Goal: Find specific page/section: Find specific page/section

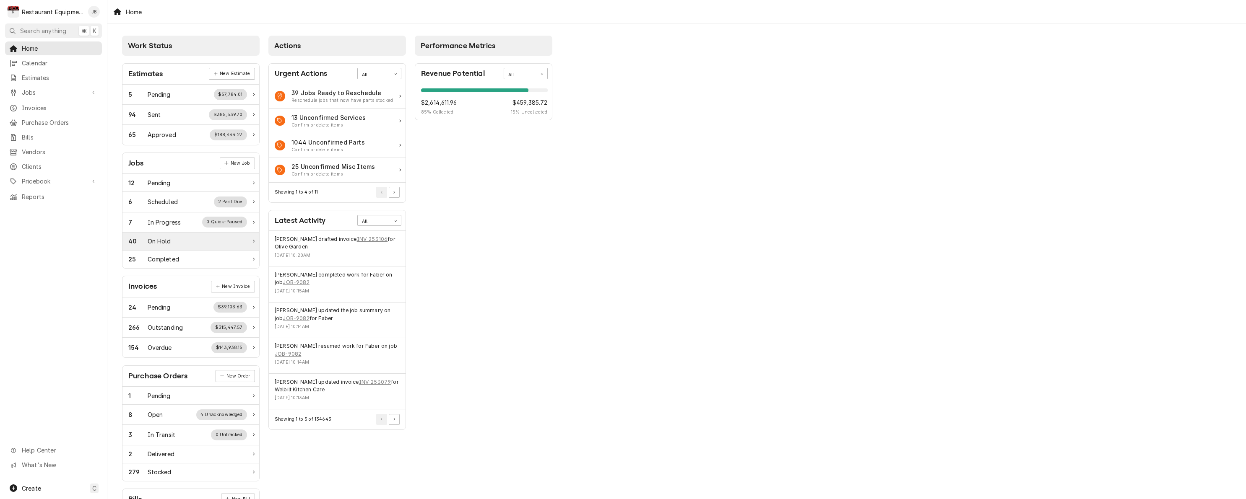
click at [239, 245] on div "40 On Hold" at bounding box center [190, 242] width 137 height 18
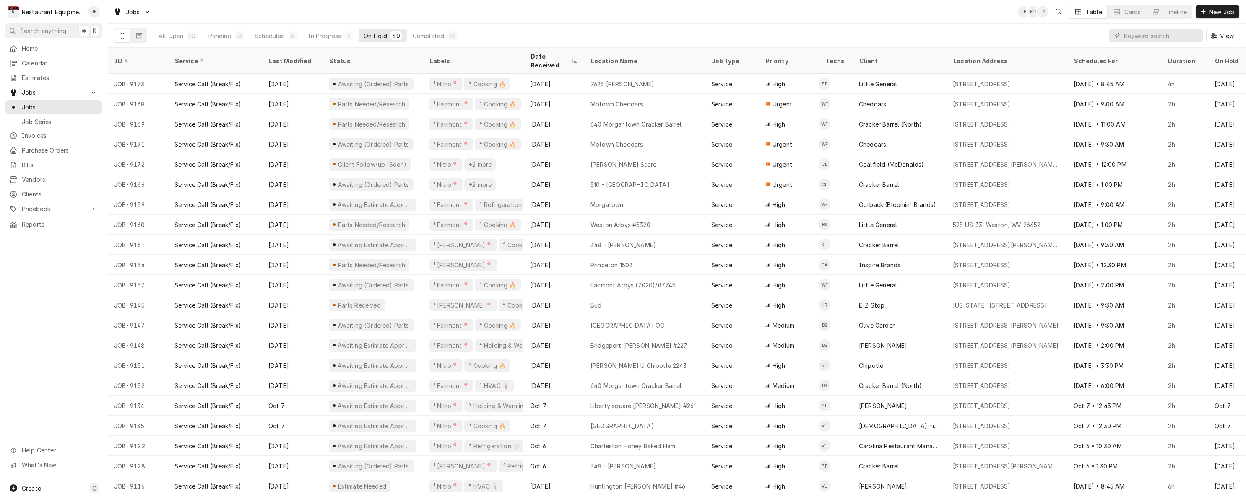
click at [1118, 33] on icon "Dynamic Content Wrapper" at bounding box center [1116, 36] width 5 height 6
click at [1128, 36] on input "Dynamic Content Wrapper" at bounding box center [1161, 35] width 75 height 13
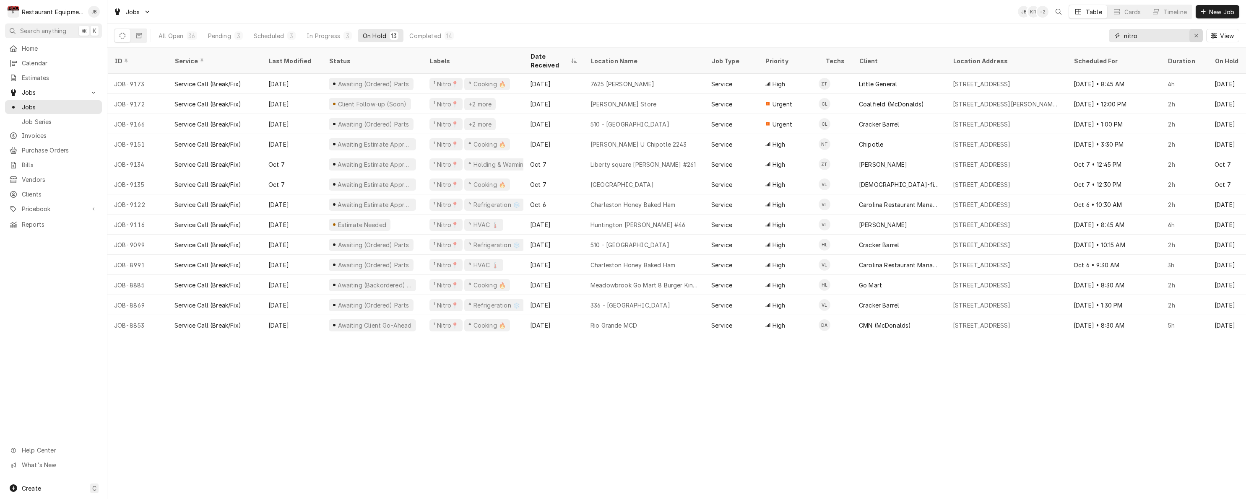
type input "nitro"
click at [1195, 37] on icon "Erase input" at bounding box center [1196, 36] width 5 height 6
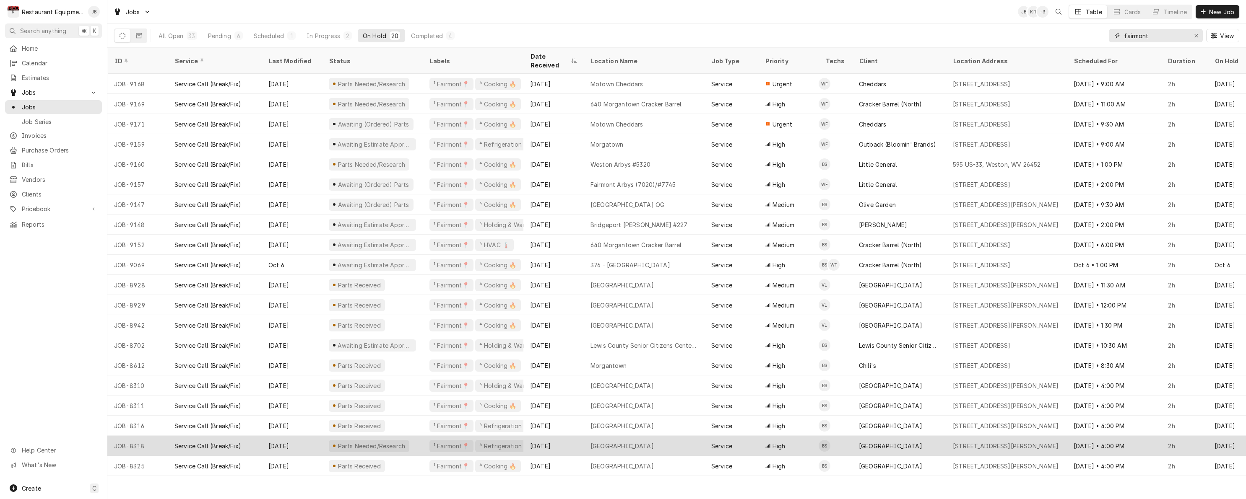
type input "fairmont"
click at [687, 436] on div "Canaan Valley Resort" at bounding box center [644, 446] width 121 height 20
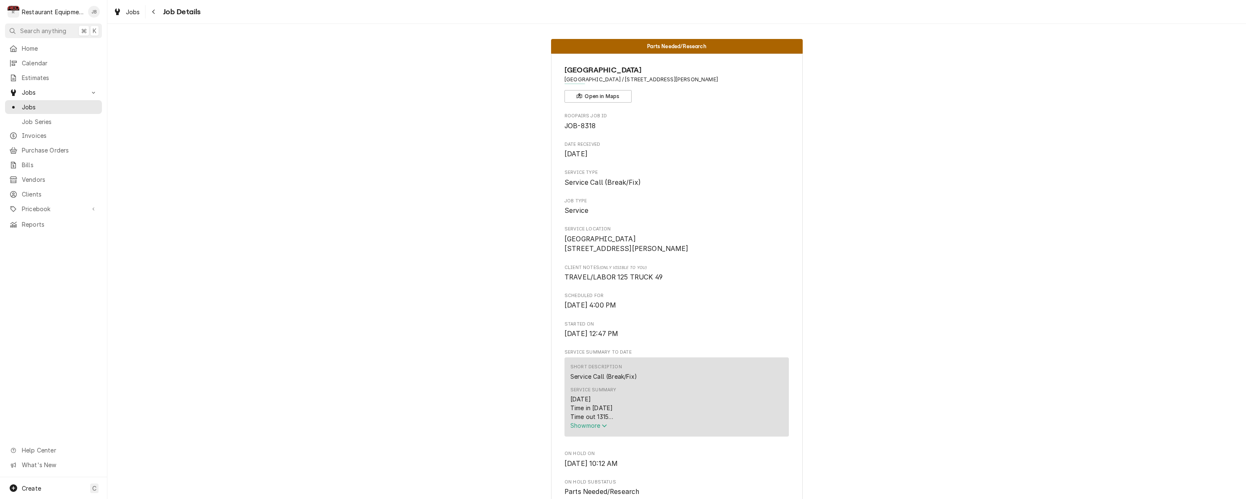
click at [605, 429] on icon "Service Summary" at bounding box center [604, 426] width 5 height 6
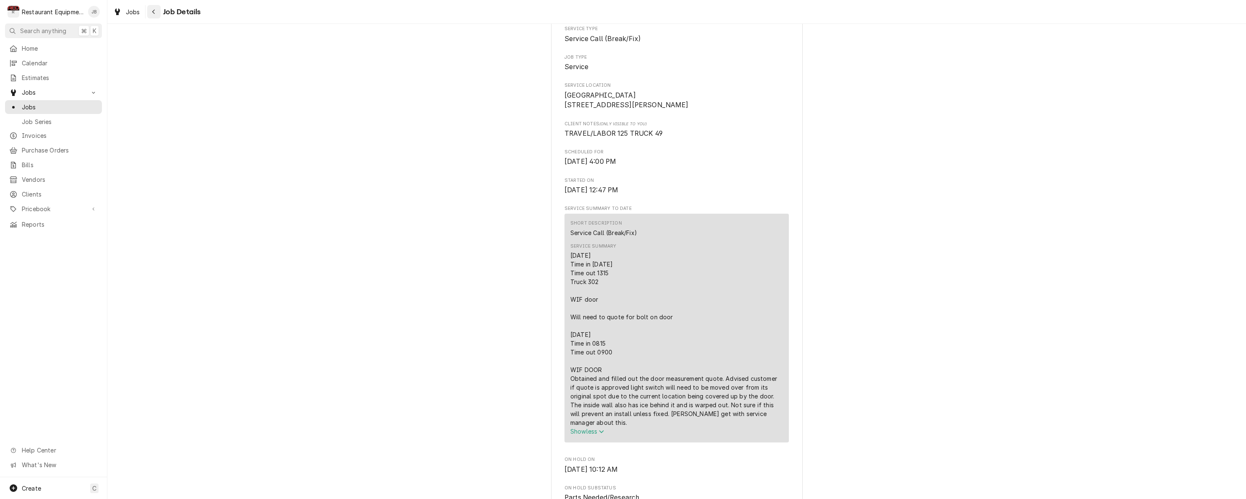
click at [157, 11] on div "Navigate back" at bounding box center [154, 12] width 8 height 8
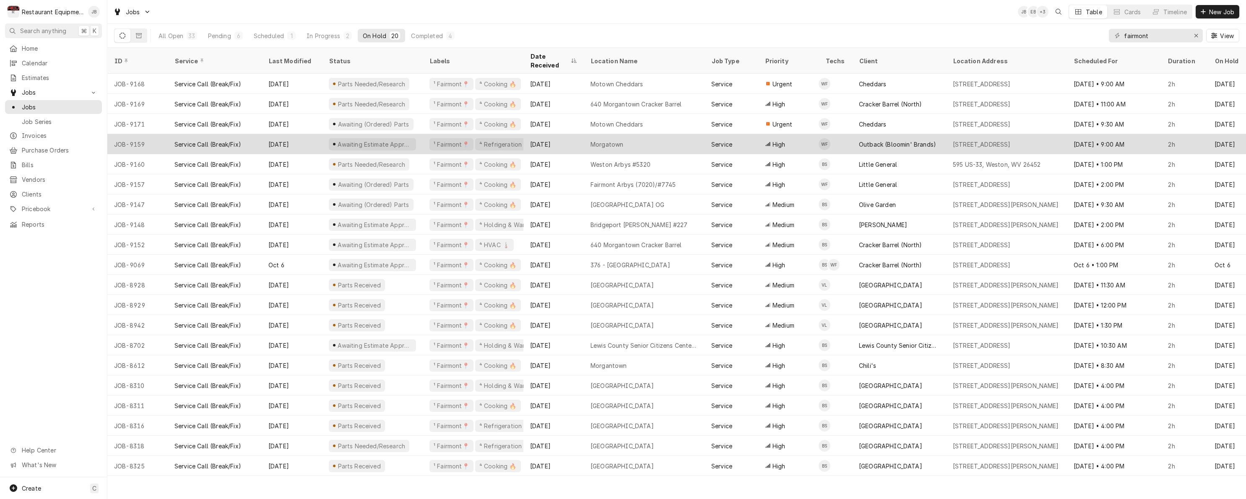
click at [670, 134] on div "Morgatown" at bounding box center [644, 144] width 121 height 20
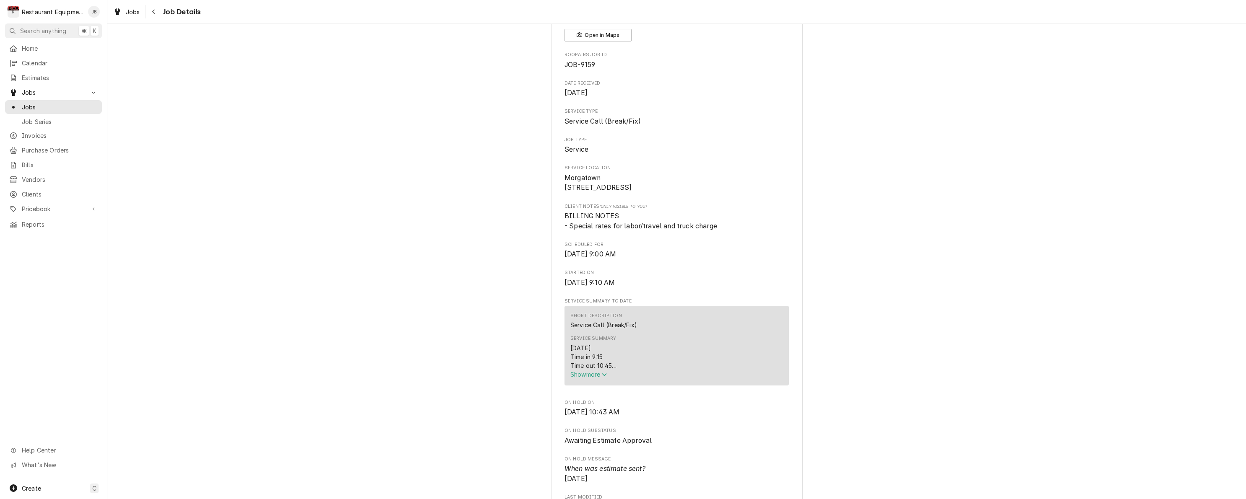
scroll to position [90, 0]
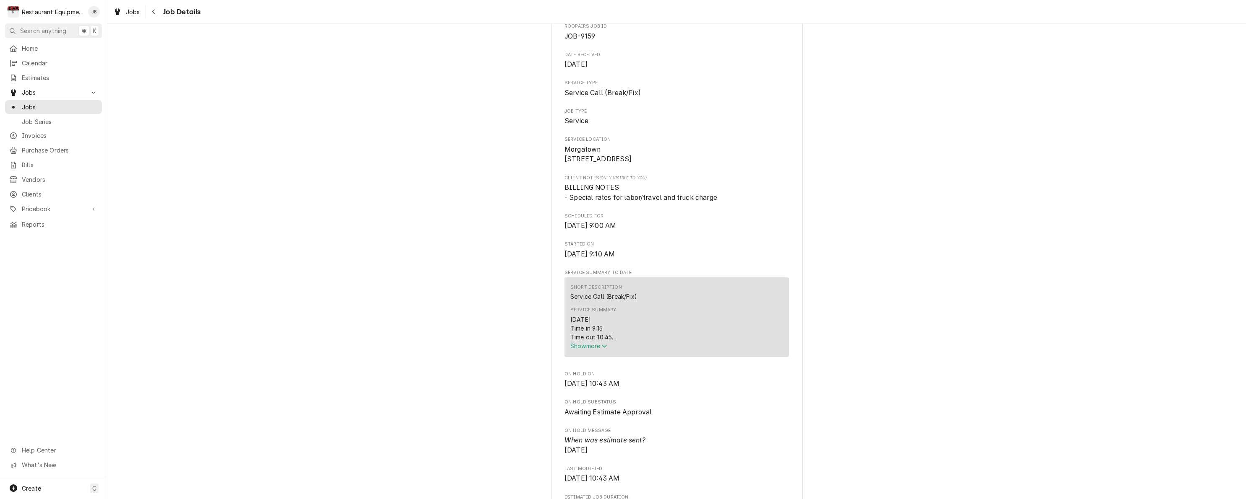
click at [593, 350] on span "Show more" at bounding box center [588, 346] width 37 height 7
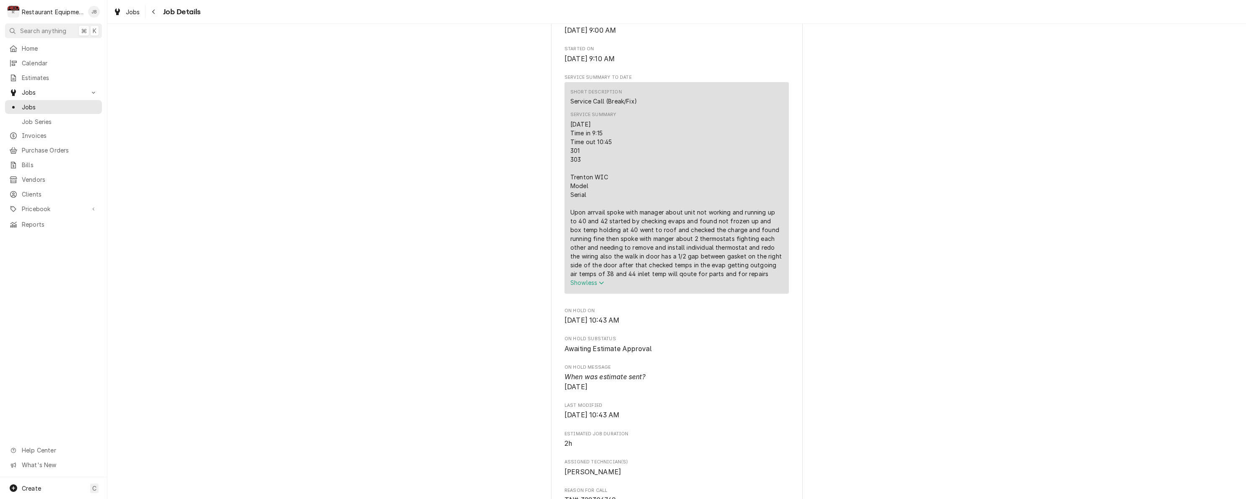
scroll to position [291, 0]
click at [150, 13] on div "Navigate back" at bounding box center [154, 12] width 8 height 8
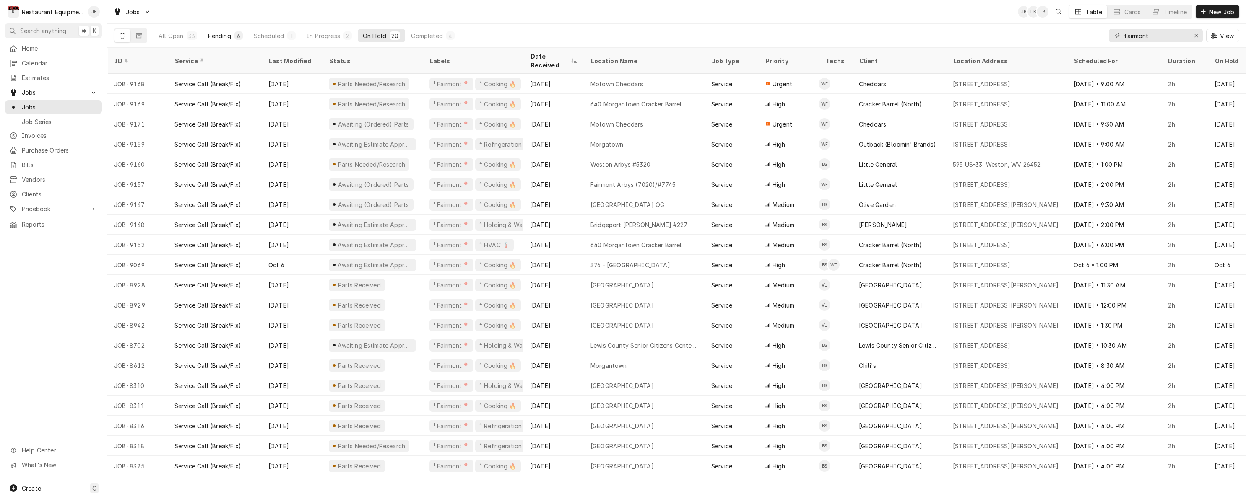
click at [237, 38] on div "6" at bounding box center [238, 35] width 5 height 9
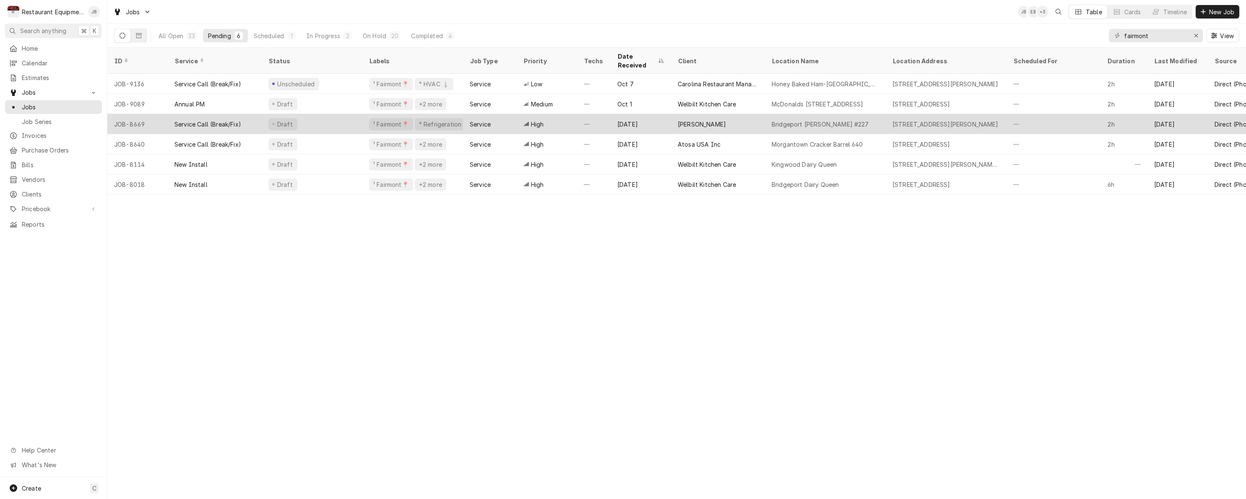
click at [257, 114] on div "Service Call (Break/Fix)" at bounding box center [215, 124] width 94 height 20
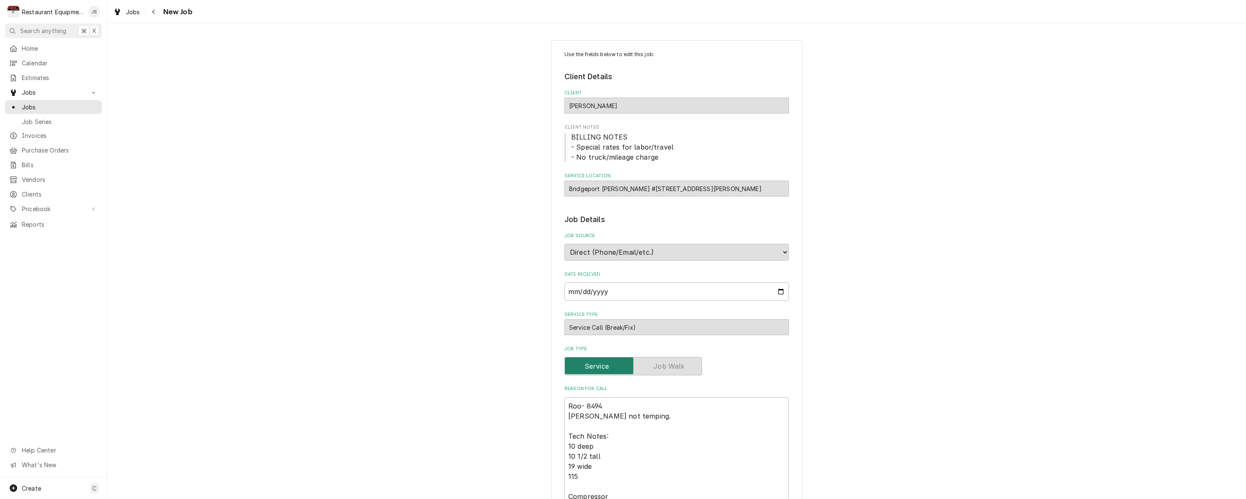
type textarea "x"
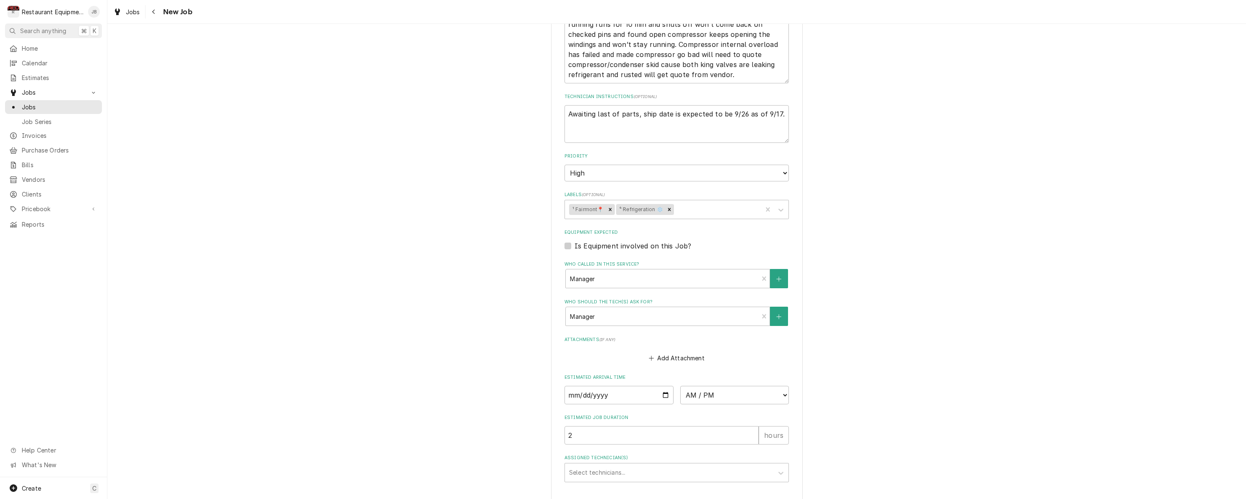
scroll to position [674, 0]
click at [154, 15] on div "Navigate back" at bounding box center [154, 12] width 8 height 8
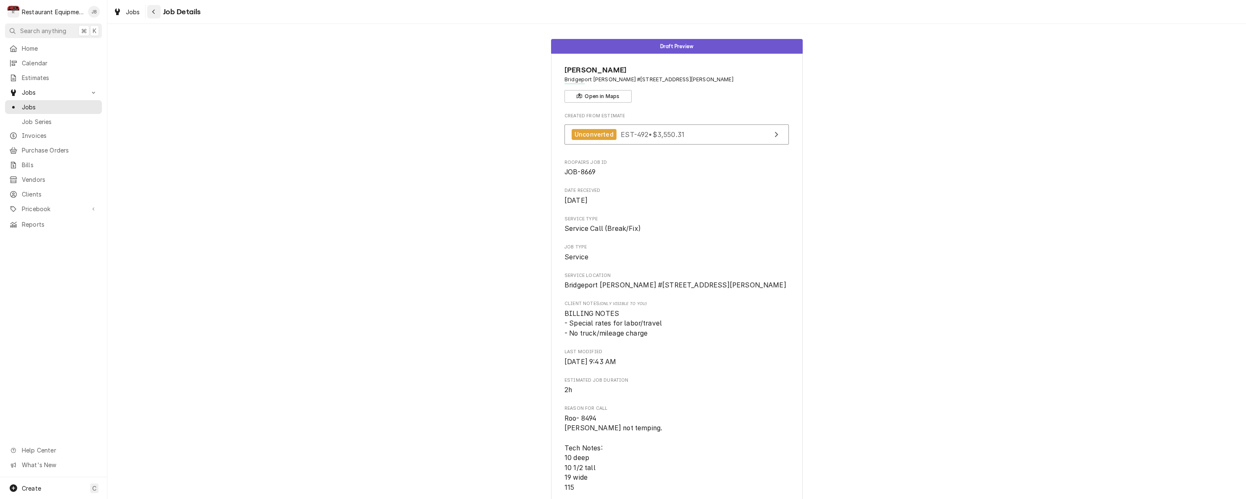
click at [154, 10] on icon "Navigate back" at bounding box center [153, 12] width 3 height 5
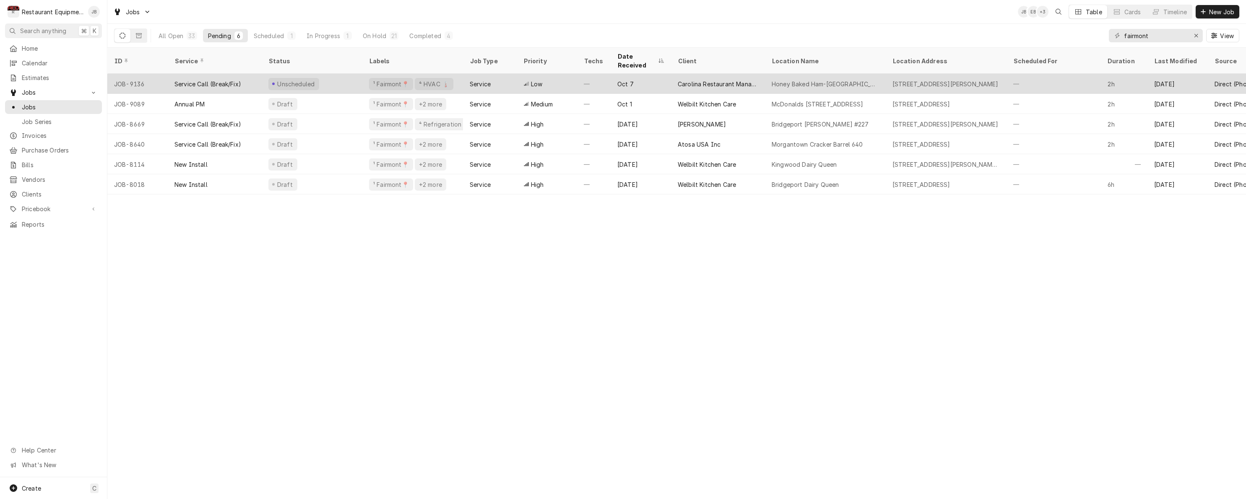
click at [359, 74] on div "Unscheduled" at bounding box center [312, 84] width 101 height 20
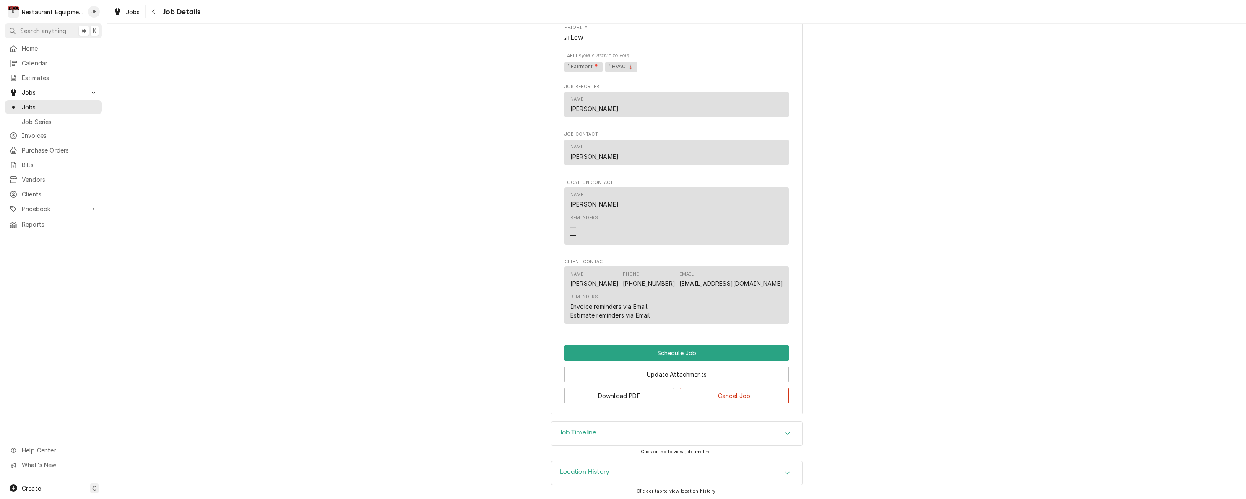
scroll to position [363, 0]
click at [672, 435] on div "Job Timeline" at bounding box center [676, 434] width 251 height 23
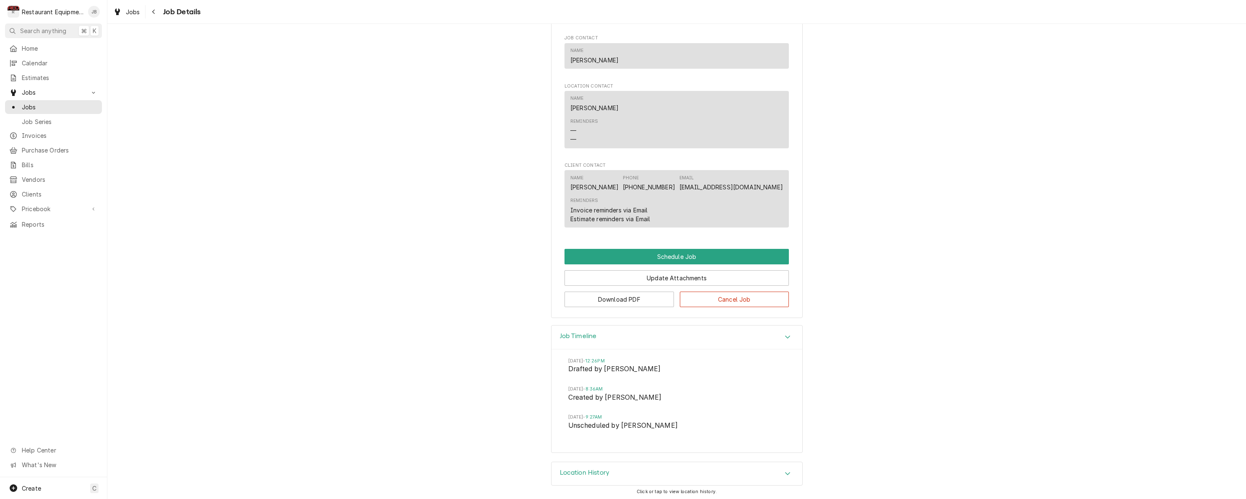
scroll to position [458, 0]
click at [154, 12] on icon "Navigate back" at bounding box center [154, 12] width 4 height 6
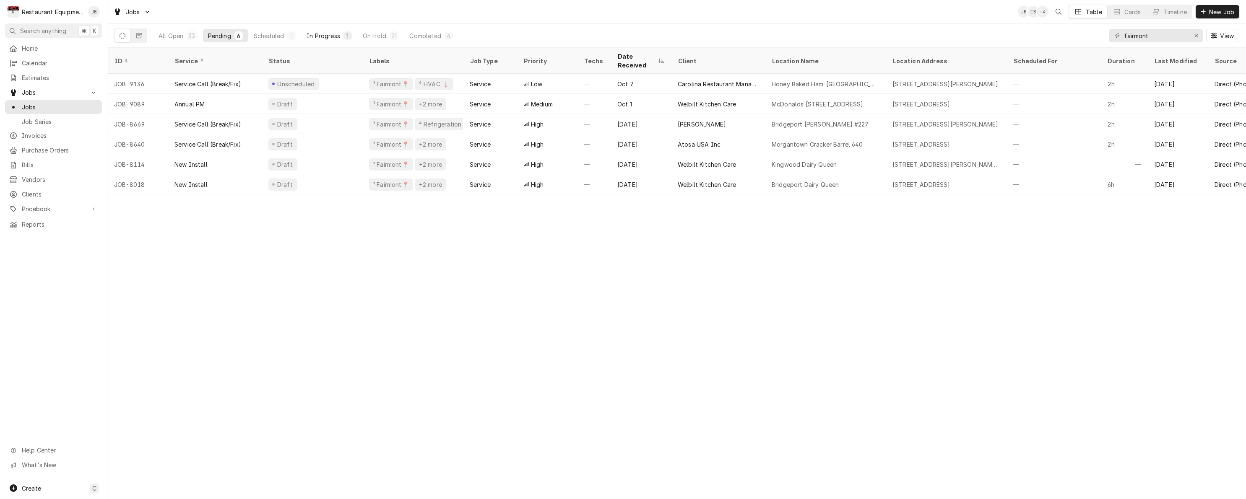
click at [338, 31] on button "In Progress 1" at bounding box center [328, 35] width 55 height 13
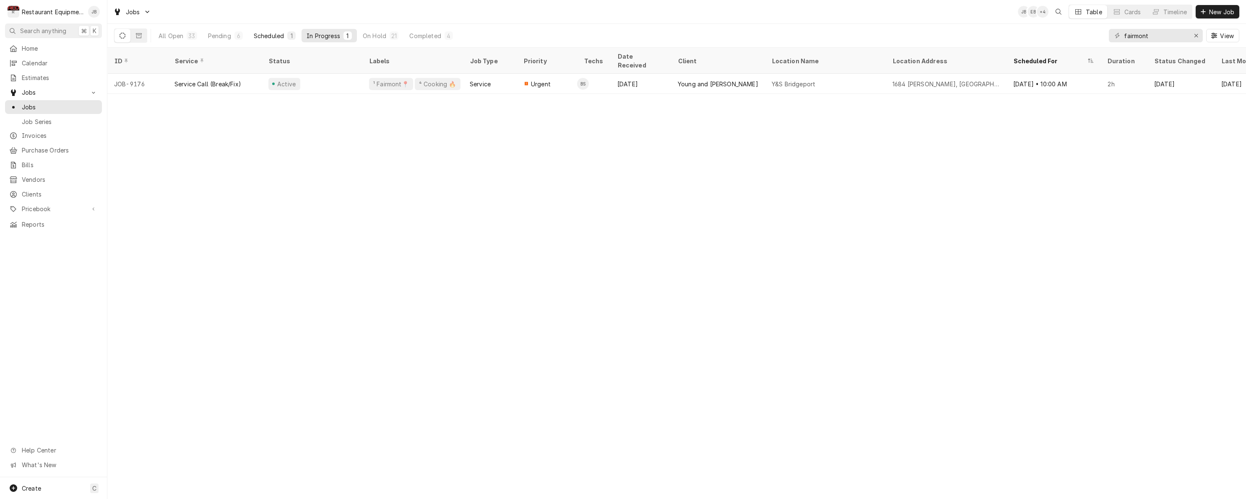
click at [258, 33] on div "Scheduled" at bounding box center [269, 35] width 30 height 9
click at [227, 34] on div "Pending" at bounding box center [219, 35] width 23 height 9
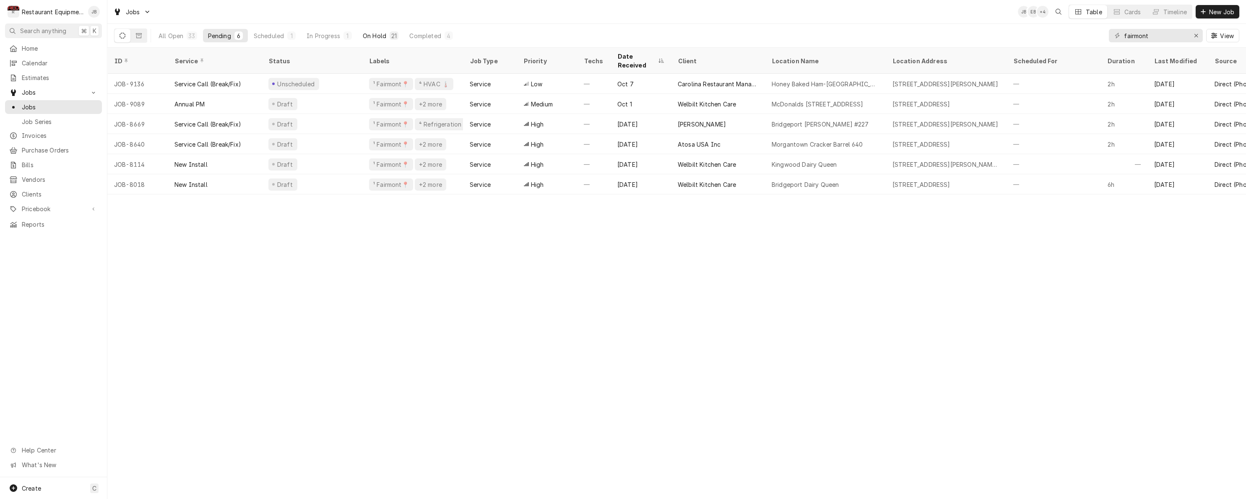
click at [400, 36] on button "On Hold 21" at bounding box center [381, 35] width 46 height 13
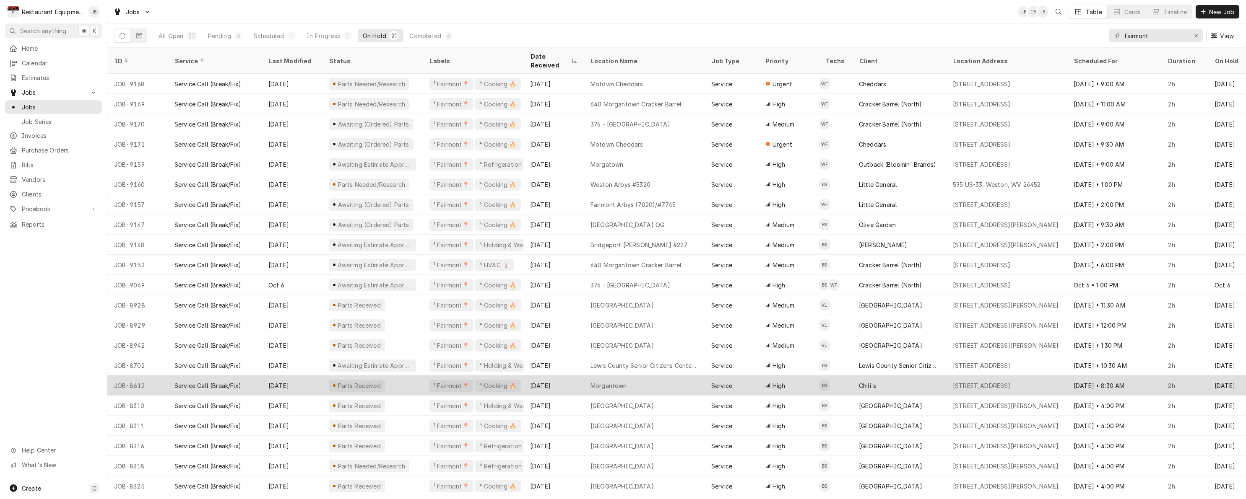
scroll to position [0, 0]
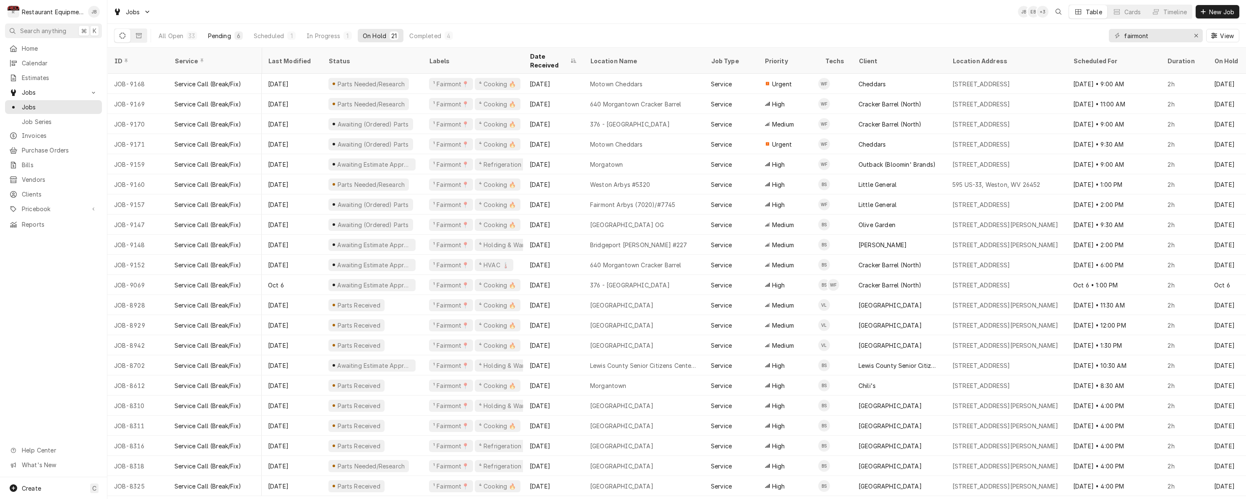
click at [222, 34] on div "Pending" at bounding box center [219, 35] width 23 height 9
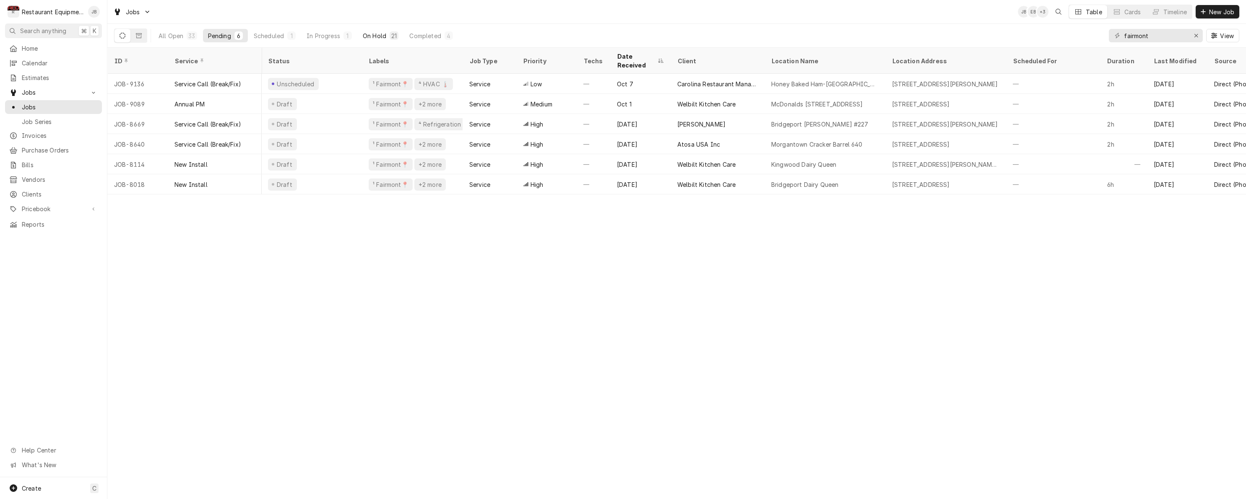
click at [377, 35] on div "On Hold" at bounding box center [374, 35] width 23 height 9
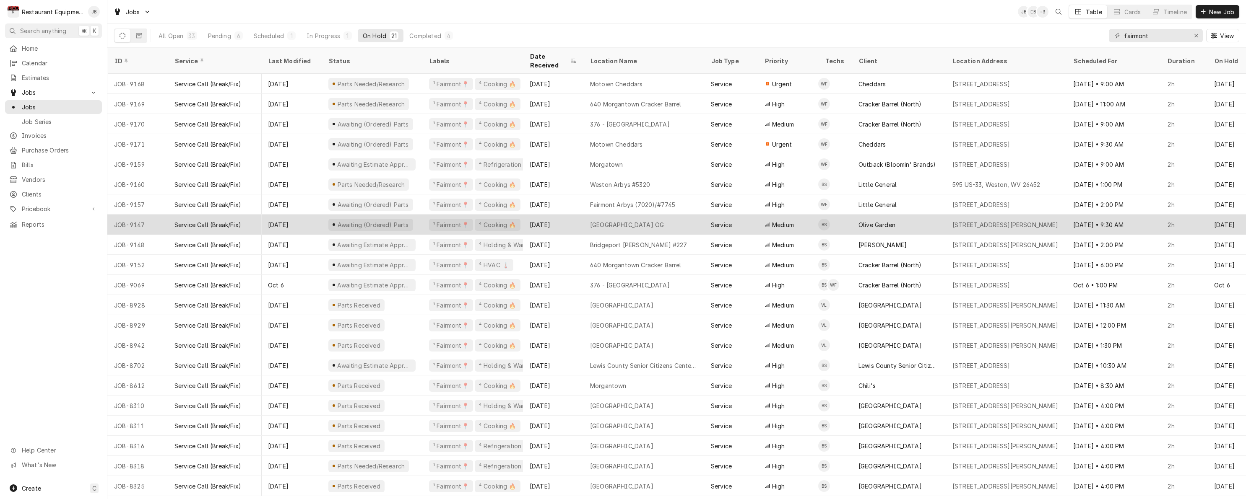
click at [674, 215] on div "[GEOGRAPHIC_DATA] OG" at bounding box center [643, 225] width 121 height 20
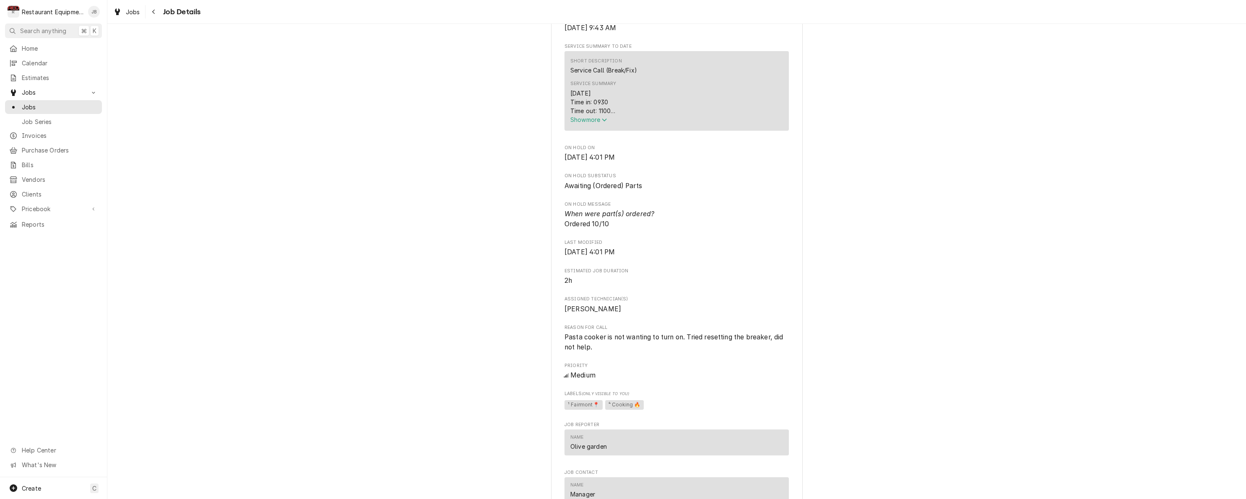
scroll to position [386, 0]
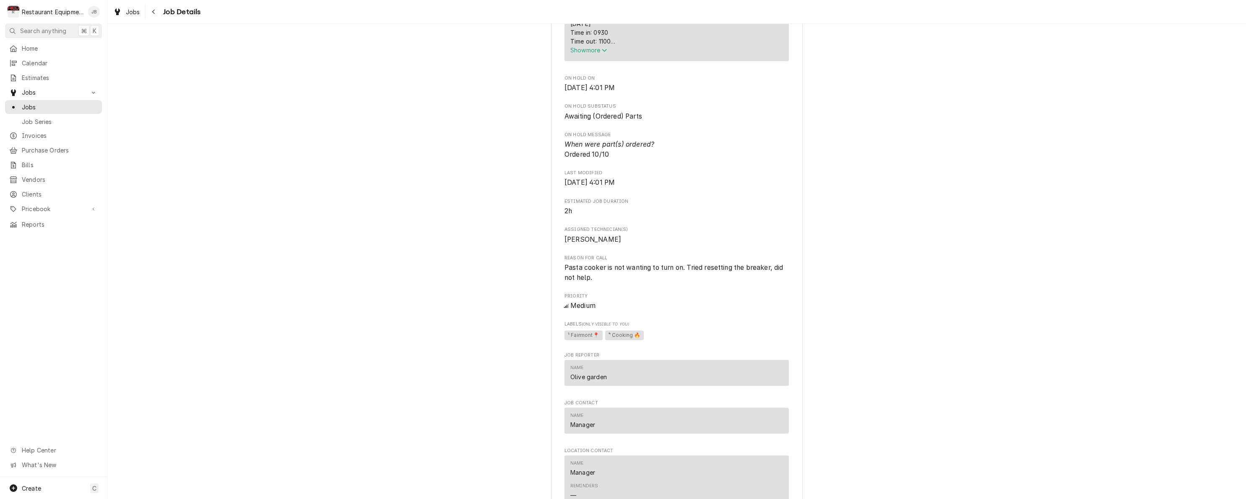
click at [594, 54] on span "Show more" at bounding box center [588, 50] width 37 height 7
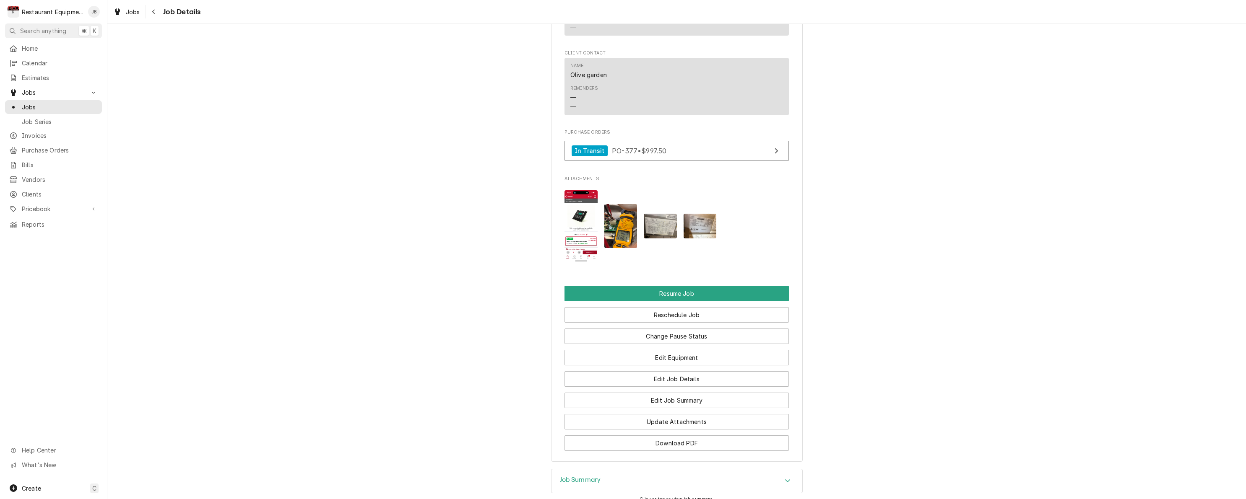
scroll to position [1044, 0]
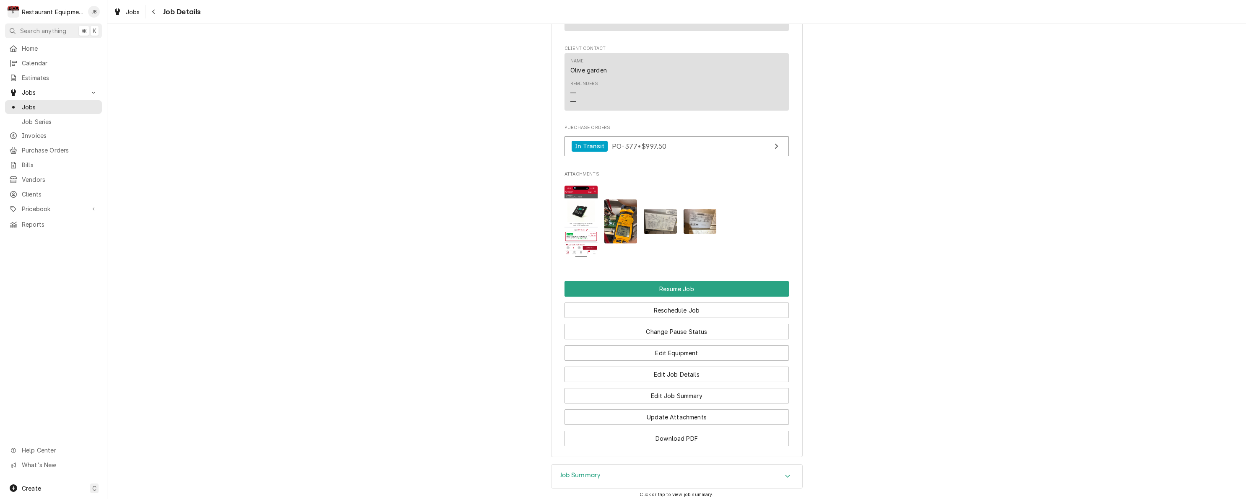
click at [582, 200] on img "Attachments" at bounding box center [580, 222] width 33 height 72
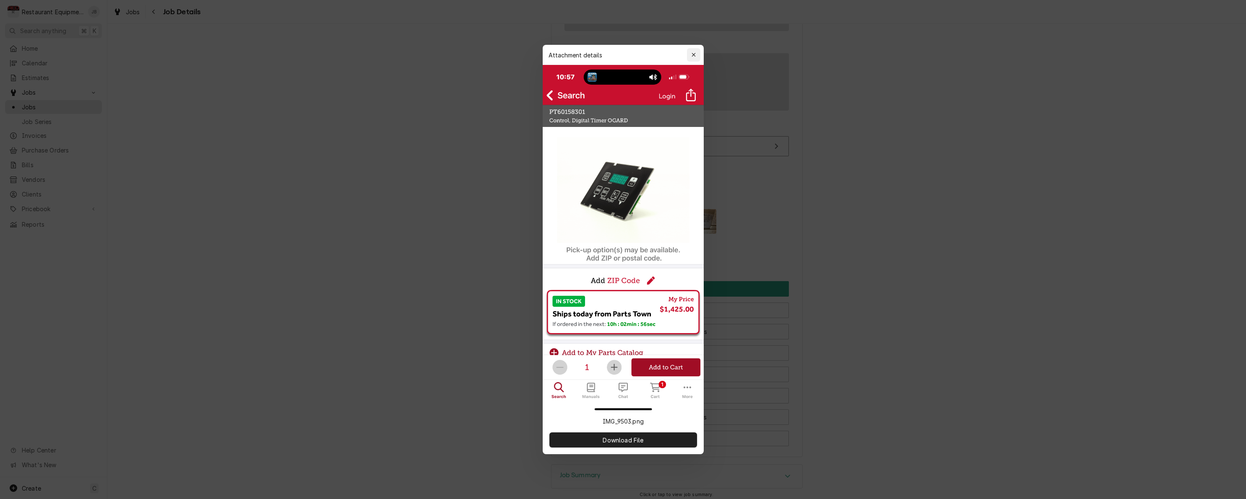
click at [698, 53] on button "button" at bounding box center [693, 54] width 13 height 13
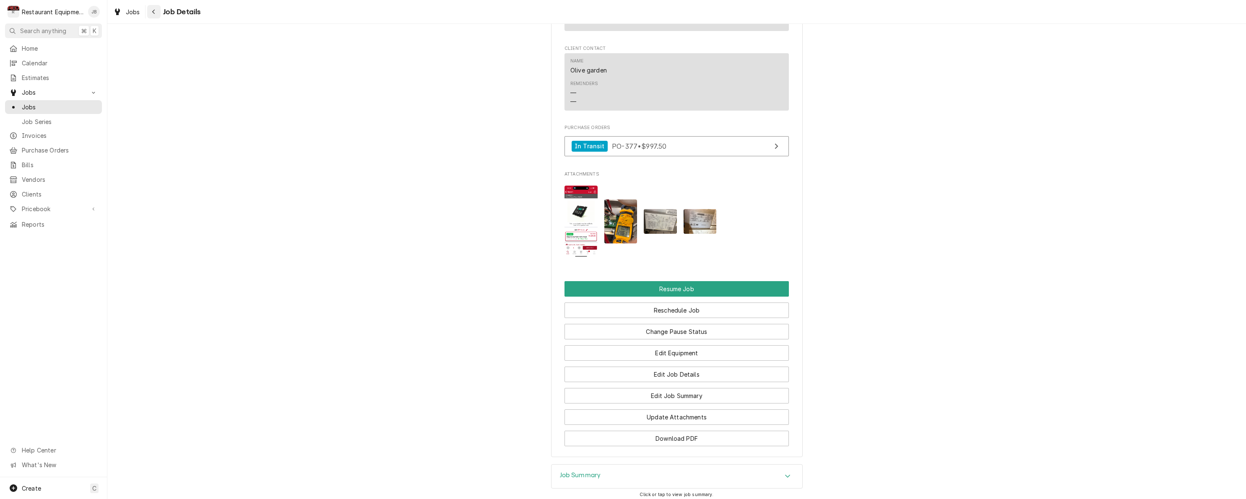
click at [156, 11] on div "Navigate back" at bounding box center [154, 12] width 8 height 8
